Goal: Information Seeking & Learning: Learn about a topic

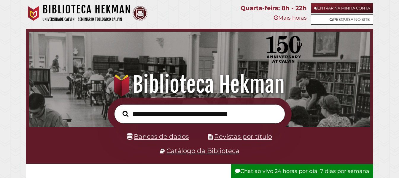
type input "*"
type input "********"
click at [119, 109] on button "Procurar" at bounding box center [125, 113] width 12 height 9
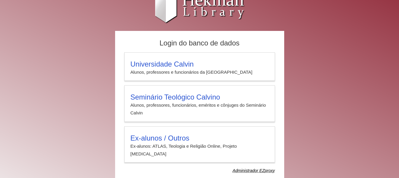
scroll to position [19, 0]
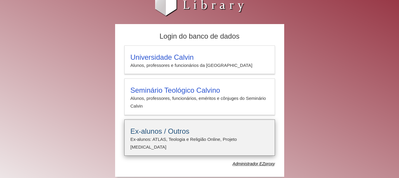
click at [167, 132] on font "Ex-alunos / Outros" at bounding box center [159, 131] width 59 height 8
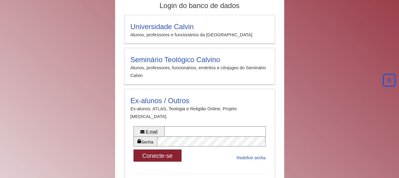
scroll to position [17, 0]
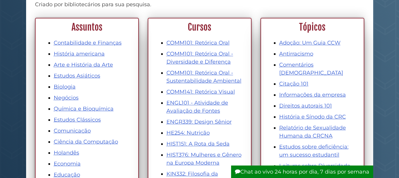
scroll to position [89, 0]
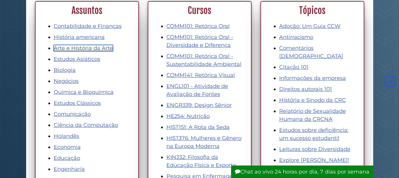
click at [83, 49] on font "Arte e História da Arte" at bounding box center [83, 48] width 59 height 7
